Goal: Task Accomplishment & Management: Use online tool/utility

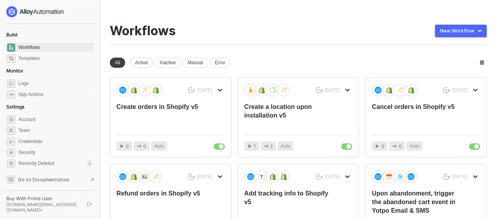
click at [302, 27] on div "Workflows New Workflow" at bounding box center [298, 35] width 377 height 22
click at [279, 34] on div "Workflows New Workflow" at bounding box center [298, 35] width 377 height 22
click at [246, 47] on div "Workflows New Workflow New workspace All Active Inactive Manual Error 6 days ag…" at bounding box center [298, 178] width 377 height 308
click at [276, 47] on div "Workflows New Workflow New workspace All Active Inactive Manual Error 6 days ag…" at bounding box center [298, 178] width 377 height 308
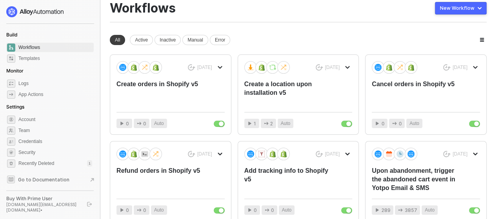
scroll to position [24, 0]
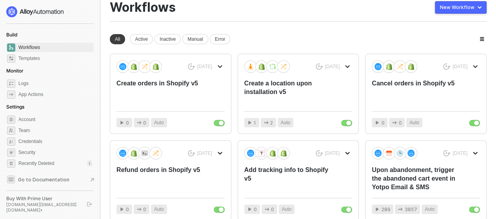
click at [322, 21] on div "Workflows New Workflow" at bounding box center [298, 11] width 377 height 22
click at [251, 33] on div "Workflows New Workflow New workspace All Active Inactive Manual Error 6 days ag…" at bounding box center [298, 154] width 377 height 308
click at [251, 35] on div "All Active Inactive Manual Error" at bounding box center [298, 39] width 377 height 10
click at [251, 34] on div "All Active Inactive Manual Error" at bounding box center [298, 39] width 377 height 10
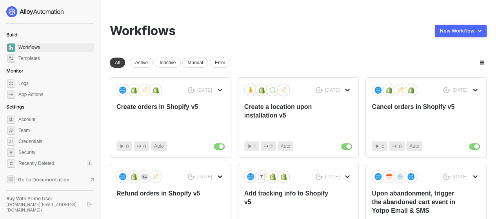
click at [247, 48] on div "Workflows New Workflow New workspace All Active Inactive Manual Error 6 days ag…" at bounding box center [298, 178] width 377 height 308
click at [243, 50] on div "Workflows New Workflow New workspace All Active Inactive Manual Error 6 days ag…" at bounding box center [298, 178] width 377 height 308
click at [244, 55] on div "Workflows New Workflow New workspace All Active Inactive Manual Error 6 days ag…" at bounding box center [298, 178] width 377 height 308
click at [245, 58] on div "All Active Inactive Manual Error" at bounding box center [298, 63] width 377 height 10
click at [250, 58] on div "All Active Inactive Manual Error" at bounding box center [298, 63] width 377 height 10
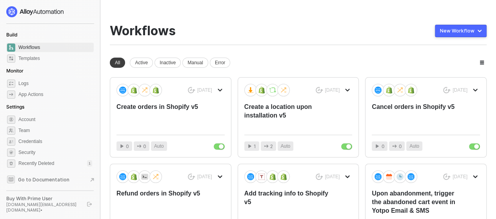
click at [271, 46] on div "Workflows New Workflow New workspace All Active Inactive Manual Error 6 days ag…" at bounding box center [298, 178] width 377 height 308
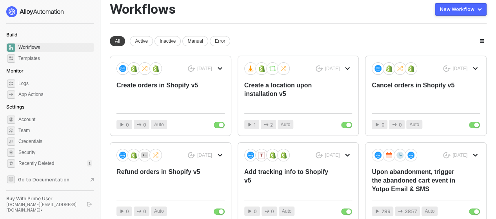
scroll to position [39, 0]
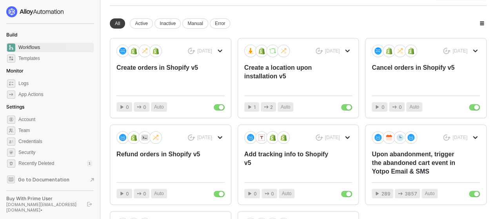
drag, startPoint x: 252, startPoint y: 30, endPoint x: 256, endPoint y: 30, distance: 3.9
click at [253, 30] on div "New workspace All Active Inactive Manual Error 6 days ago Create orders in Shop…" at bounding box center [298, 154] width 377 height 273
click at [249, 28] on div "New workspace All Active Inactive Manual Error 6 days ago Create orders in Shop…" at bounding box center [298, 154] width 377 height 273
click at [172, 79] on div "Create orders in Shopify v5" at bounding box center [160, 77] width 87 height 26
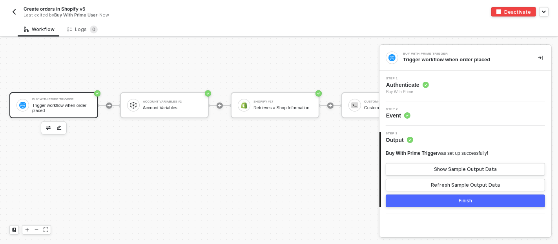
scroll to position [545, 0]
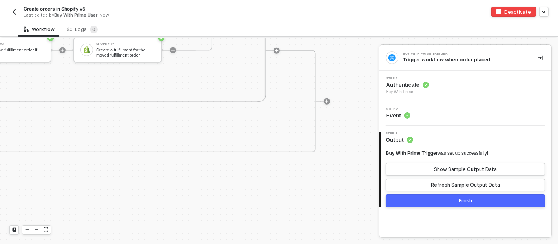
scroll to position [550, 2594]
click at [324, 103] on div at bounding box center [327, 101] width 6 height 6
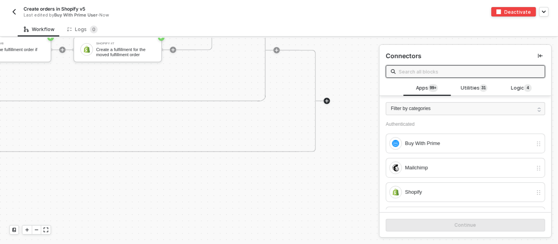
click at [502, 52] on button "button" at bounding box center [540, 55] width 9 height 9
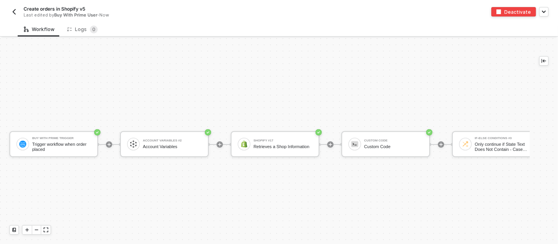
scroll to position [517, 0]
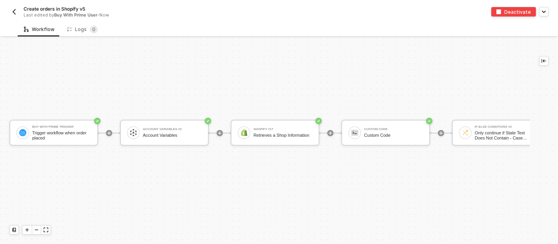
click at [12, 11] on img "button" at bounding box center [14, 12] width 6 height 6
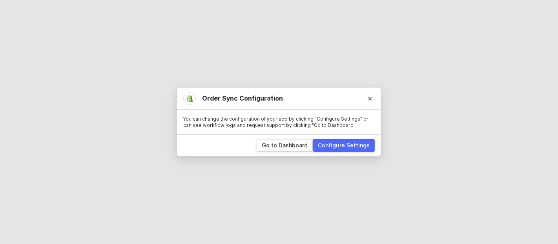
click at [348, 142] on div "Configure Settings" at bounding box center [344, 145] width 52 height 8
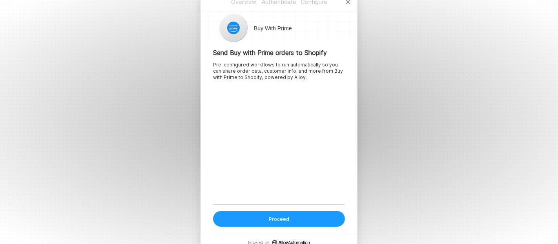
click at [298, 219] on button "Proceed" at bounding box center [279, 219] width 132 height 16
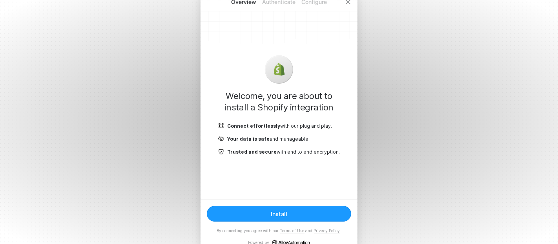
click at [292, 210] on button "Install" at bounding box center [279, 214] width 144 height 16
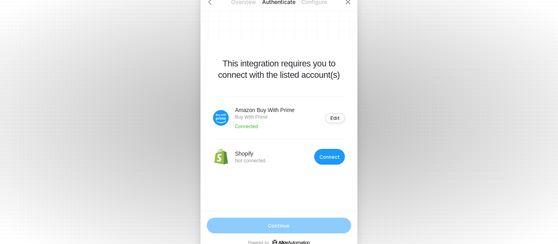
click at [332, 157] on div "Connect" at bounding box center [329, 157] width 20 height 6
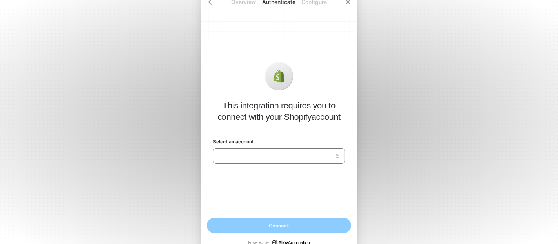
click at [326, 153] on input "Select an account" at bounding box center [279, 155] width 122 height 13
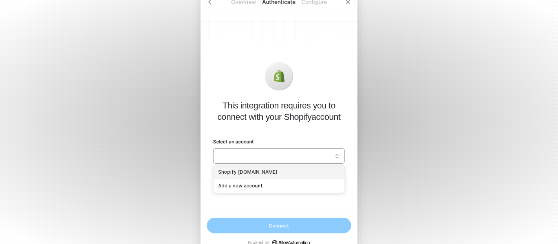
click at [308, 169] on div "Shopify [DOMAIN_NAME]" at bounding box center [279, 171] width 122 height 7
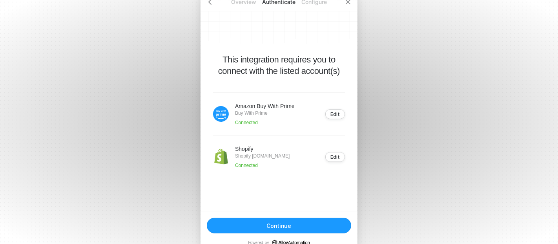
click at [296, 222] on button "Continue" at bounding box center [279, 225] width 144 height 16
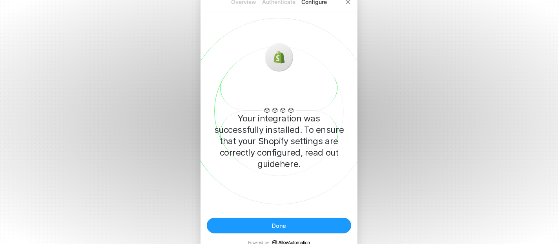
click at [305, 228] on button "Done" at bounding box center [279, 225] width 144 height 16
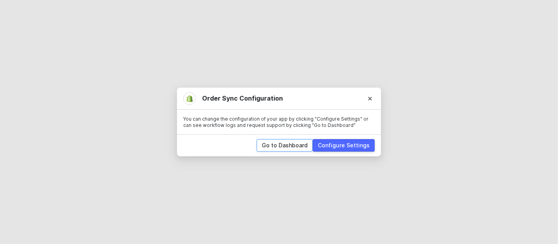
click at [292, 144] on div "Go to Dashboard" at bounding box center [285, 145] width 46 height 8
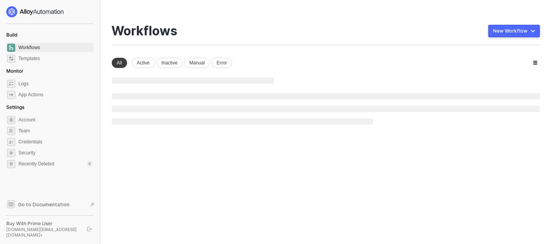
click at [293, 45] on div "Workflows New Workflow New workspace All Active Inactive Manual Error" at bounding box center [326, 74] width 428 height 101
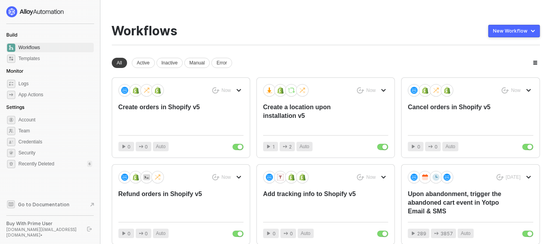
click at [325, 27] on div "Workflows New Workflow" at bounding box center [326, 35] width 428 height 22
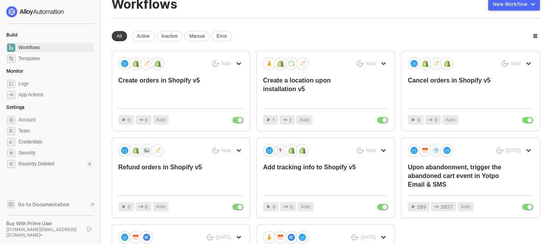
scroll to position [27, 0]
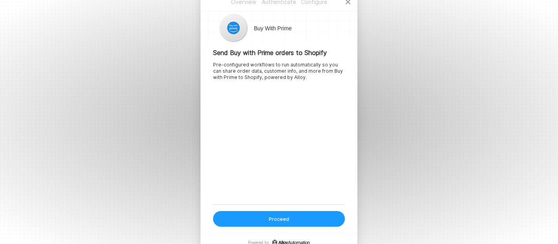
click at [290, 218] on button "Proceed" at bounding box center [279, 219] width 132 height 16
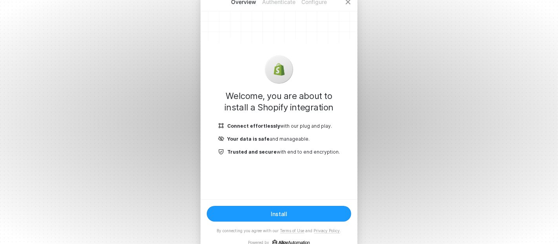
click at [291, 216] on button "Install" at bounding box center [279, 214] width 144 height 16
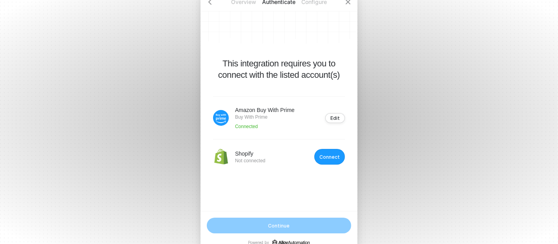
click at [328, 156] on div "Connect" at bounding box center [329, 157] width 20 height 6
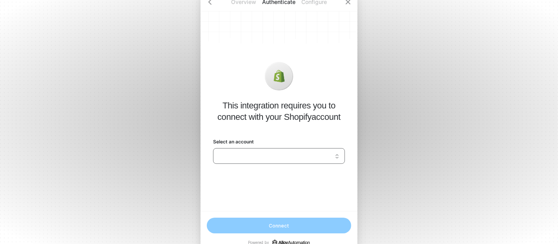
click at [317, 155] on input "Select an account" at bounding box center [279, 155] width 122 height 13
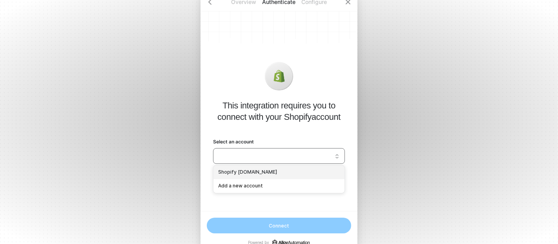
click at [277, 172] on div "Shopify filteroutlet.myshopify.com" at bounding box center [279, 171] width 122 height 7
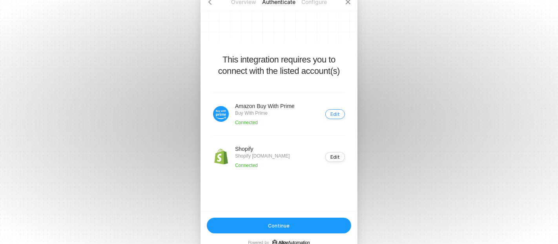
click at [337, 117] on button "Edit" at bounding box center [335, 114] width 20 height 10
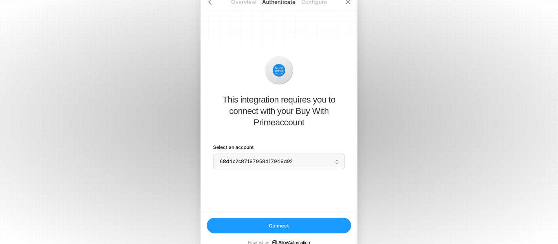
click at [276, 161] on span "68d4c2c87187958d17948d92" at bounding box center [279, 161] width 118 height 12
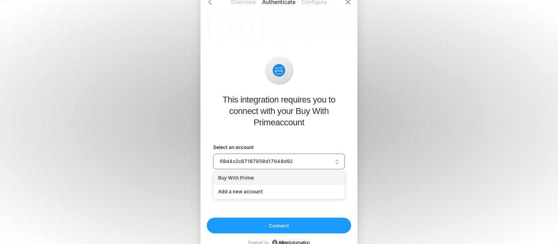
click at [277, 160] on span "68d4c2c87187958d17948d92" at bounding box center [279, 161] width 118 height 12
click at [299, 221] on button "Connect" at bounding box center [279, 225] width 144 height 16
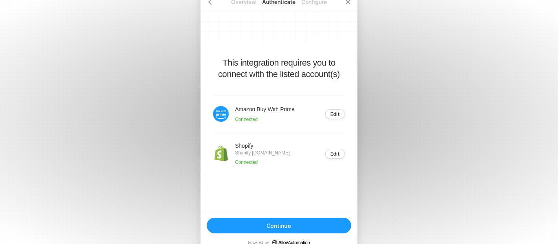
click at [294, 224] on button "Continue" at bounding box center [279, 225] width 144 height 16
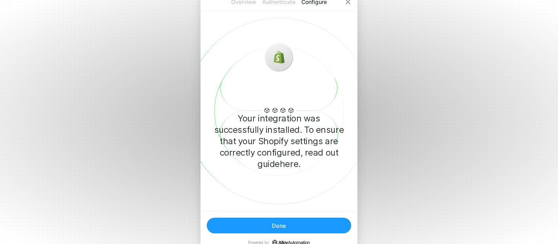
click at [282, 225] on div "Done" at bounding box center [279, 225] width 14 height 7
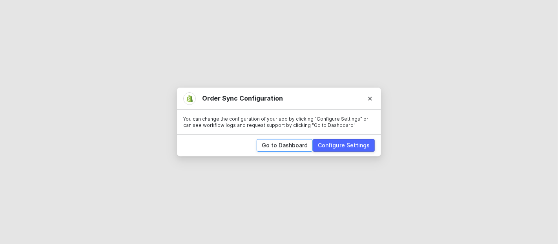
click at [289, 146] on div "Go to Dashboard" at bounding box center [285, 145] width 46 height 8
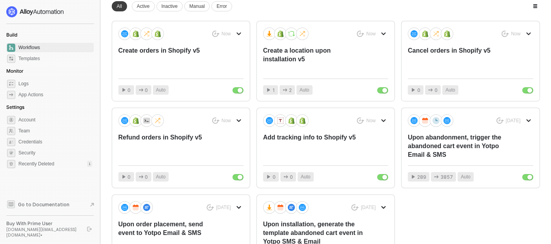
scroll to position [57, 0]
